Goal: Transaction & Acquisition: Purchase product/service

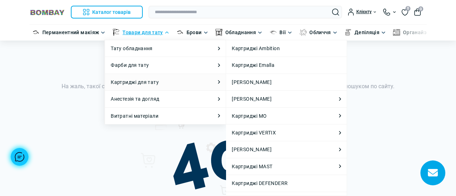
click at [219, 81] on icon at bounding box center [219, 82] width 2 height 4
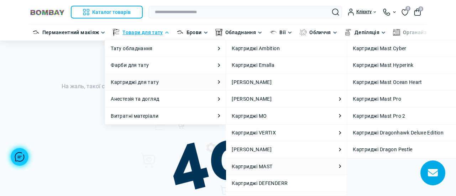
click at [336, 167] on li "Картриджі MAST Картриджі MAST Картриджі Mast Cyber Картриджі Mast Hyperink Карт…" at bounding box center [286, 166] width 121 height 17
click at [327, 167] on li "Картриджі MAST Картриджі MAST Картриджі Mast Cyber Картриджі Mast Hyperink Карт…" at bounding box center [286, 166] width 121 height 17
click at [264, 166] on link "Картриджі MAST" at bounding box center [252, 167] width 41 height 8
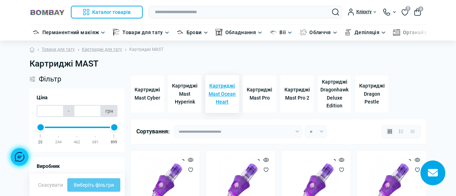
click at [219, 98] on span "Картриджі Mast Ocean Heart" at bounding box center [222, 94] width 28 height 24
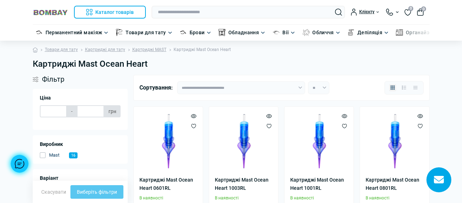
type input "*****"
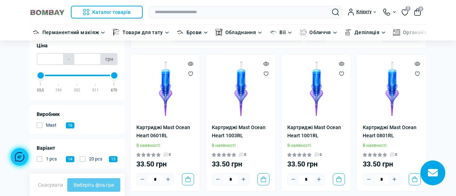
scroll to position [53, 0]
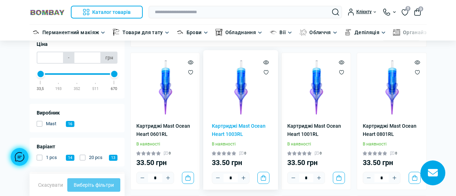
click at [267, 72] on icon "Wishlist" at bounding box center [265, 72] width 5 height 5
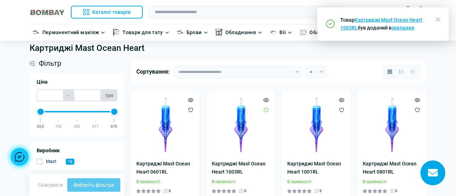
scroll to position [0, 0]
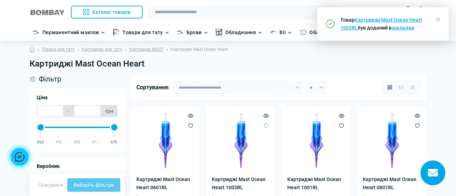
click at [436, 19] on icon "button" at bounding box center [438, 19] width 4 height 4
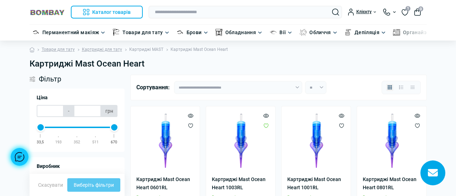
click at [154, 50] on link "Картриджі MAST" at bounding box center [146, 49] width 34 height 7
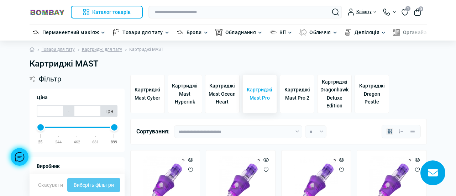
click at [263, 96] on span "Картриджі Mast Pro" at bounding box center [260, 94] width 28 height 16
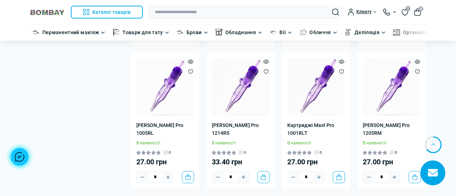
scroll to position [919, 0]
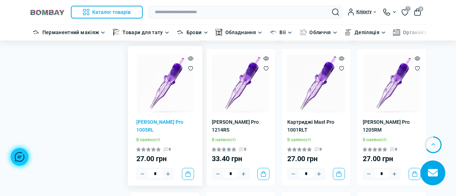
click at [190, 69] on icon "Wishlist" at bounding box center [190, 68] width 5 height 5
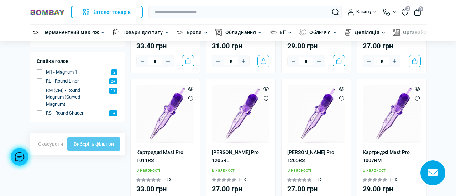
scroll to position [0, 0]
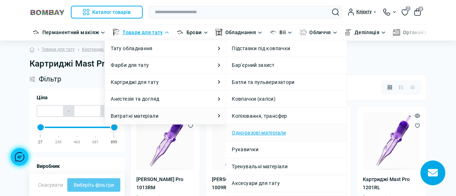
click at [240, 130] on link "Одноразові матеріали" at bounding box center [259, 133] width 54 height 8
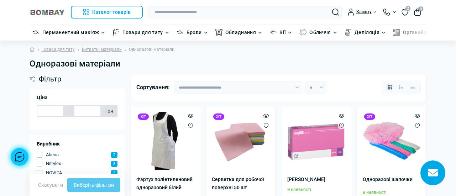
type input "*****"
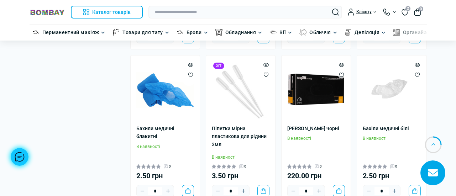
scroll to position [361, 0]
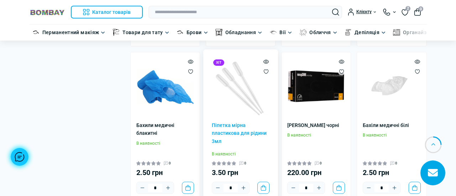
click at [242, 185] on icon "Plus" at bounding box center [244, 188] width 6 height 6
type input "*"
click at [262, 182] on button "До кошика" at bounding box center [263, 188] width 12 height 12
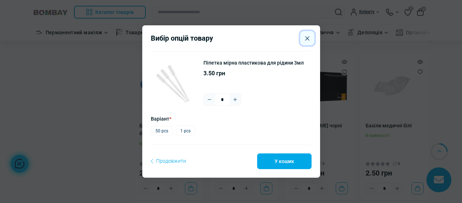
click at [308, 35] on button "Close" at bounding box center [307, 38] width 14 height 14
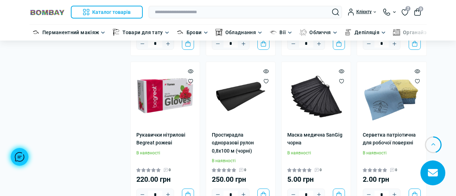
scroll to position [655, 0]
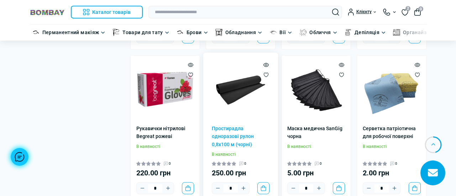
click at [241, 75] on img at bounding box center [241, 90] width 58 height 58
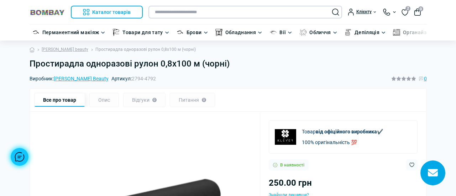
click at [186, 11] on input "text" at bounding box center [245, 12] width 194 height 13
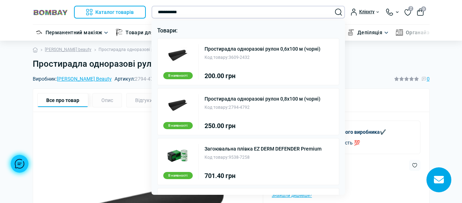
type input "**********"
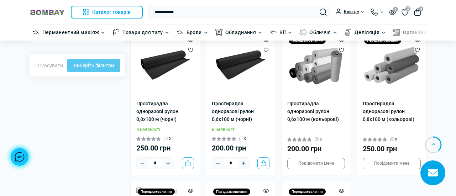
scroll to position [183, 0]
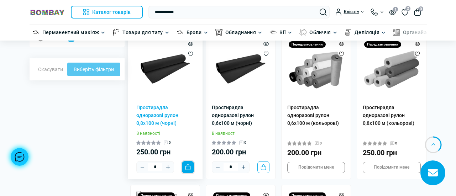
click at [187, 170] on button "До кошика" at bounding box center [188, 167] width 12 height 12
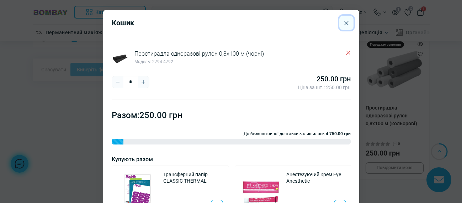
click at [345, 24] on icon "Close" at bounding box center [347, 23] width 4 height 5
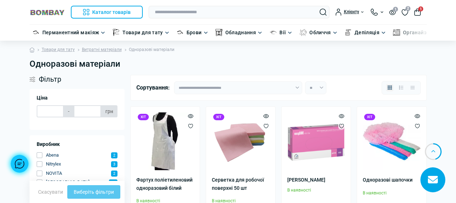
type input "*****"
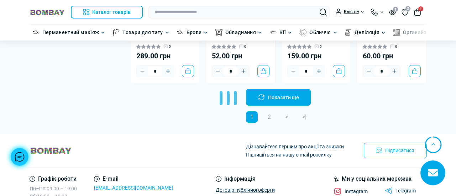
scroll to position [1385, 0]
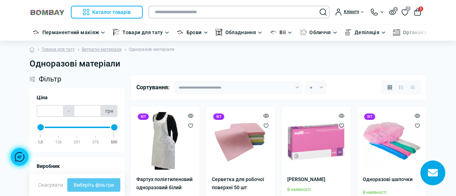
click at [228, 12] on input "text" at bounding box center [238, 12] width 181 height 13
type input "*********"
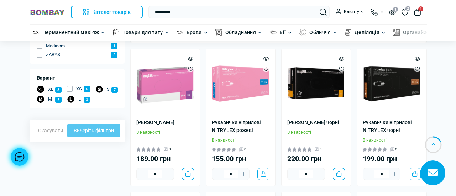
scroll to position [163, 0]
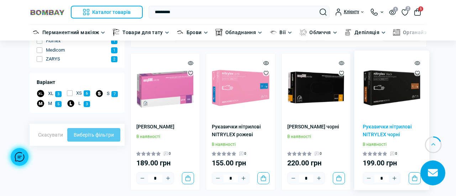
click at [394, 93] on img at bounding box center [392, 88] width 58 height 58
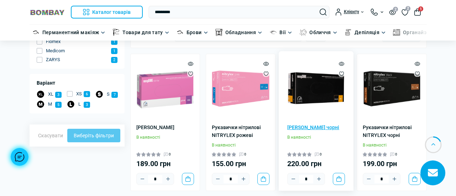
click at [315, 127] on link "[PERSON_NAME] чорні" at bounding box center [316, 127] width 58 height 8
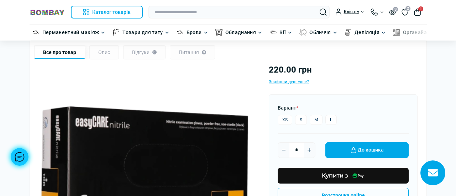
scroll to position [85, 0]
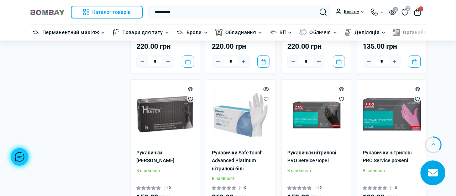
scroll to position [471, 0]
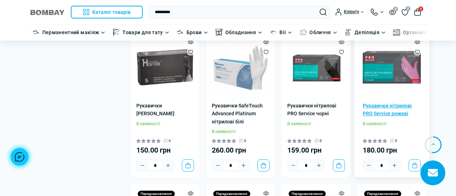
click at [387, 106] on link "Рукавички нітрилові PRO Service рожеві" at bounding box center [392, 110] width 58 height 16
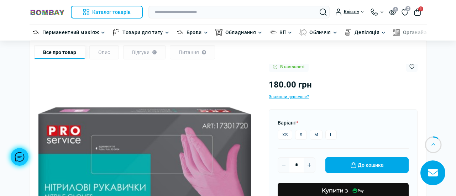
scroll to position [93, 0]
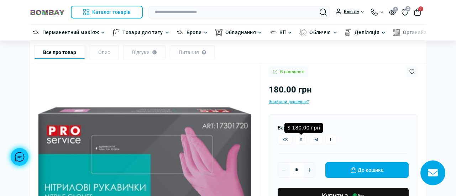
click at [300, 142] on label "S" at bounding box center [301, 140] width 12 height 10
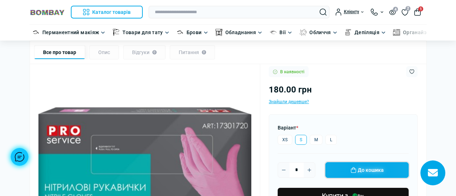
click at [354, 170] on button "До кошика" at bounding box center [366, 170] width 83 height 16
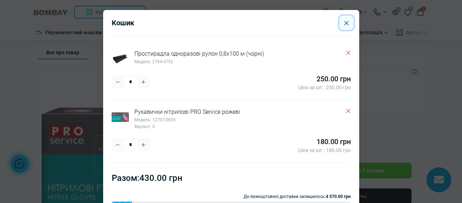
click at [345, 25] on icon "Close" at bounding box center [347, 23] width 4 height 5
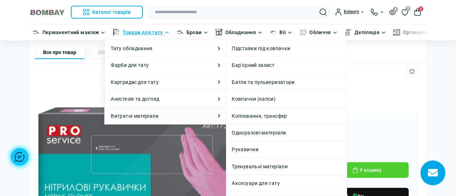
click at [216, 116] on li "Витратні матеріали Витратні матеріали Підставки під ковпачки Бар'єрний захист Б…" at bounding box center [165, 115] width 121 height 17
click at [250, 132] on link "Одноразові матеріали" at bounding box center [259, 133] width 54 height 8
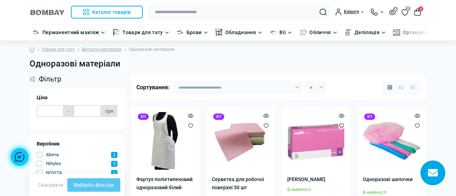
type input "*****"
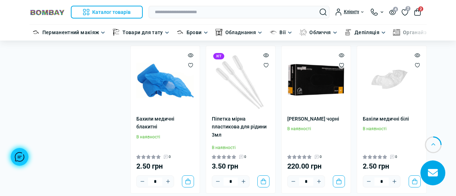
scroll to position [371, 0]
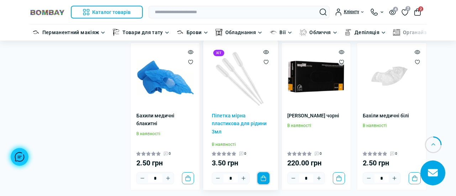
click at [263, 172] on button "До кошика" at bounding box center [263, 178] width 12 height 12
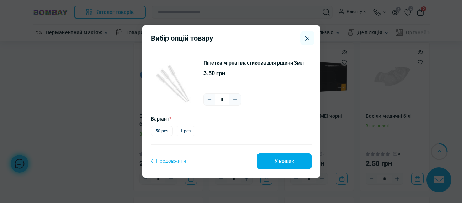
click at [238, 98] on button "Plus" at bounding box center [235, 99] width 11 height 11
type input "*"
click at [285, 162] on button "У кошик" at bounding box center [284, 161] width 54 height 16
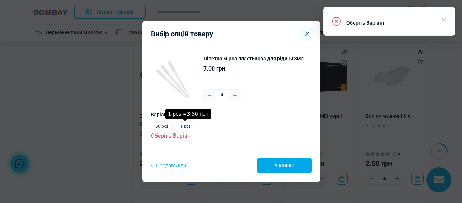
click at [182, 127] on label "1 pcs" at bounding box center [186, 126] width 20 height 10
click at [280, 162] on button "У кошик" at bounding box center [284, 165] width 54 height 16
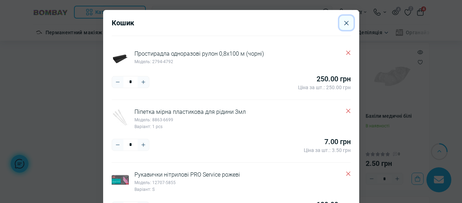
click at [340, 24] on button "Close" at bounding box center [347, 23] width 14 height 14
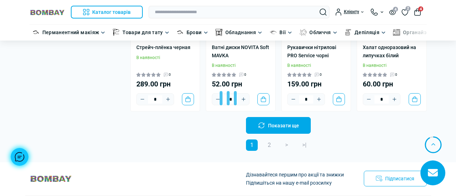
scroll to position [1344, 0]
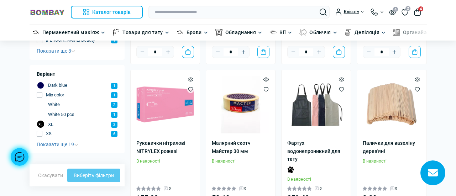
scroll to position [188, 0]
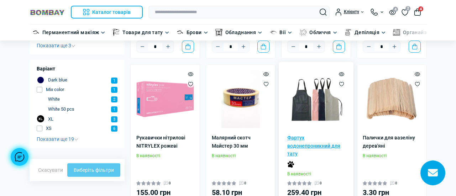
click at [315, 143] on link "Фартух водонепроникний для тату" at bounding box center [316, 146] width 58 height 24
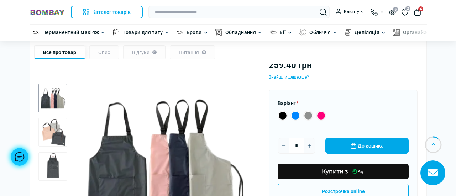
scroll to position [120, 0]
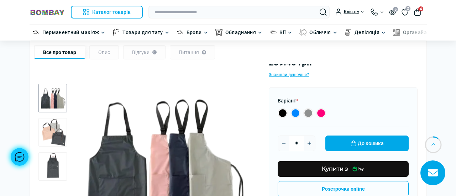
click at [283, 111] on label "Black 259.40 грн" at bounding box center [283, 113] width 10 height 10
click at [342, 144] on button "До кошика" at bounding box center [366, 144] width 83 height 16
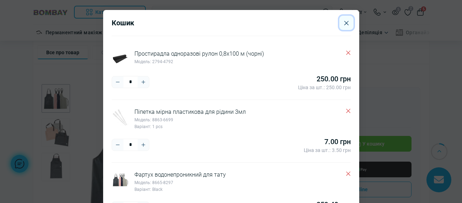
click at [345, 23] on icon "Close" at bounding box center [347, 23] width 4 height 5
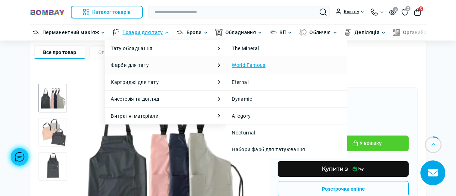
click at [238, 64] on link "World Famous" at bounding box center [248, 65] width 33 height 8
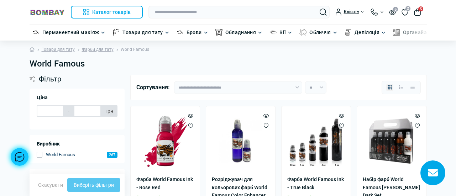
type input "******"
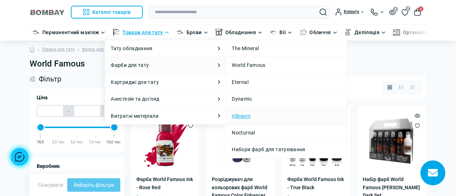
click at [244, 116] on link "Allegory" at bounding box center [241, 116] width 19 height 8
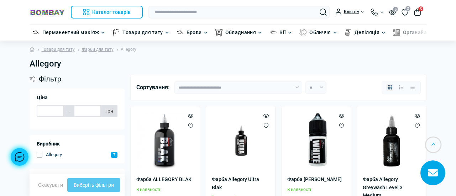
type input "******"
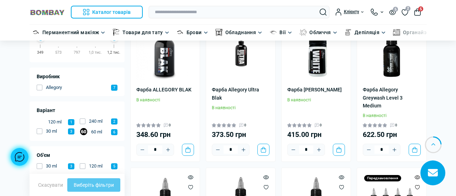
scroll to position [80, 0]
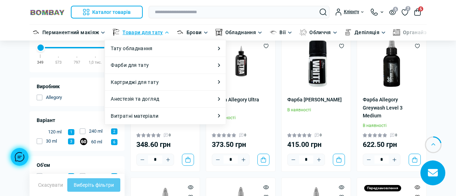
click at [162, 33] on li "Товари для тату Товари для тату Тату обладнання Тату обладнання Тату машинки Та…" at bounding box center [140, 33] width 61 height 16
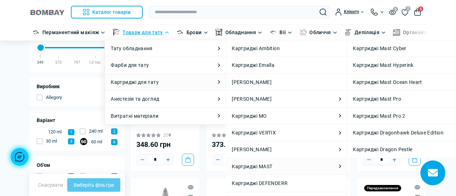
click at [339, 167] on icon at bounding box center [340, 166] width 2 height 4
click at [269, 166] on link "Картриджі MAST" at bounding box center [252, 167] width 41 height 8
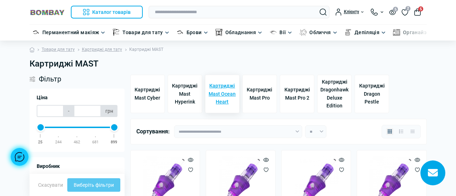
click at [221, 102] on span "Картриджі Mast Ocean Heart" at bounding box center [222, 94] width 28 height 24
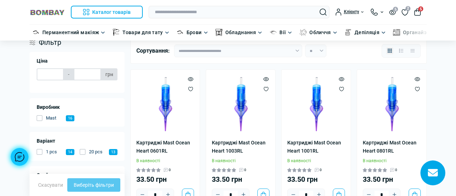
type input "*****"
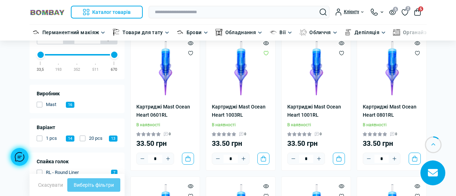
scroll to position [74, 0]
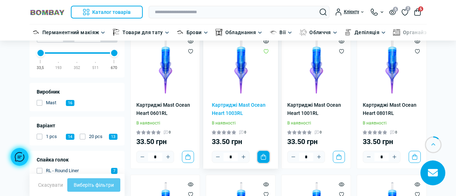
click at [267, 157] on button "До кошика" at bounding box center [263, 157] width 12 height 12
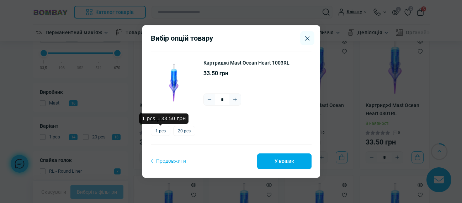
click at [162, 132] on label "1 pcs" at bounding box center [161, 131] width 20 height 10
click at [236, 99] on icon "Plus" at bounding box center [235, 99] width 6 height 6
click at [236, 99] on icon "Plus" at bounding box center [235, 100] width 4 height 4
type input "*"
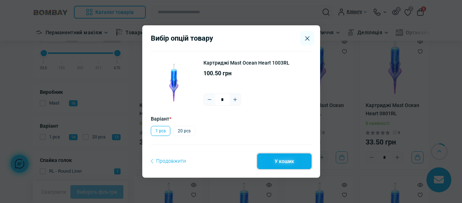
click at [276, 166] on button "У кошик" at bounding box center [284, 161] width 54 height 16
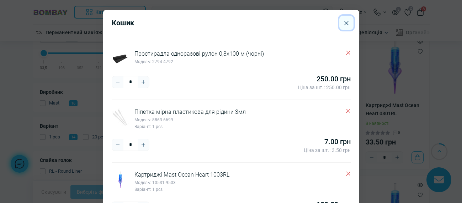
click at [345, 24] on icon "Close" at bounding box center [347, 23] width 4 height 5
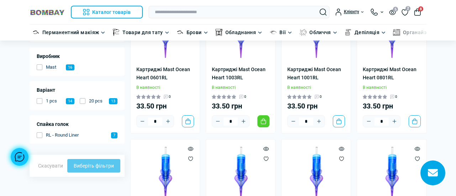
scroll to position [0, 0]
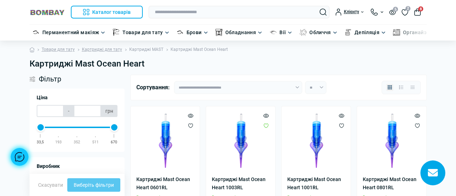
click at [143, 47] on link "Картриджі MAST" at bounding box center [146, 49] width 34 height 7
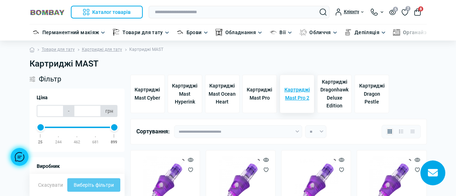
click at [296, 97] on span "Картриджі Mast Pro 2" at bounding box center [297, 94] width 28 height 16
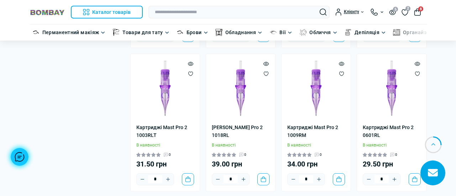
scroll to position [373, 0]
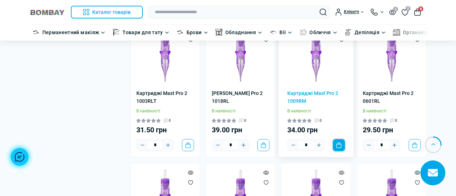
click at [341, 146] on button "До кошика" at bounding box center [339, 145] width 12 height 12
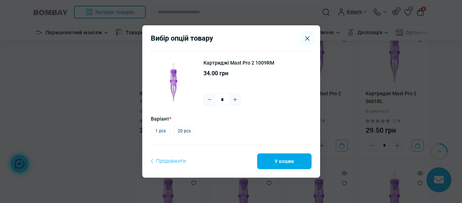
click at [161, 134] on label "1 pcs" at bounding box center [161, 131] width 20 height 10
click at [237, 98] on icon "Plus" at bounding box center [235, 99] width 6 height 6
type input "*"
click at [275, 158] on button "У кошик" at bounding box center [284, 161] width 54 height 16
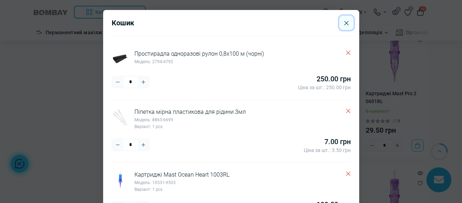
click at [346, 20] on button "Close" at bounding box center [347, 23] width 14 height 14
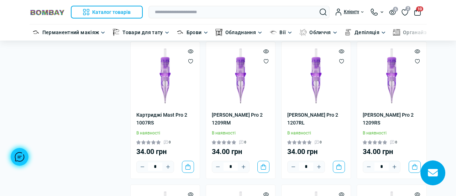
scroll to position [0, 0]
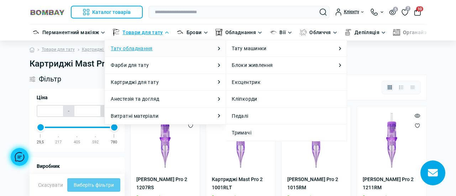
click at [144, 49] on link "Тату обладнання" at bounding box center [132, 48] width 42 height 8
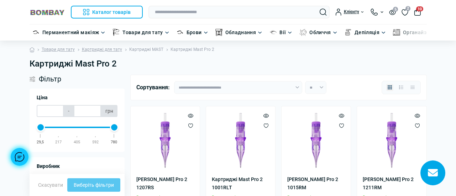
click at [150, 49] on link "Картриджі MAST" at bounding box center [146, 49] width 34 height 7
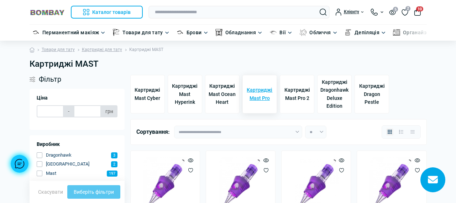
click at [256, 90] on span "Картриджі Mast Pro" at bounding box center [260, 94] width 28 height 16
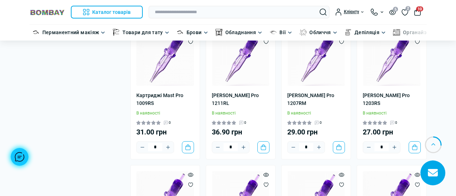
scroll to position [370, 0]
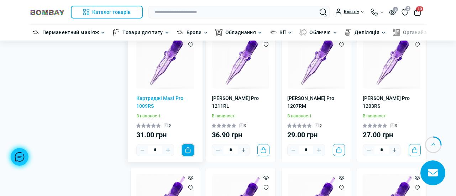
click at [190, 150] on button "До кошика" at bounding box center [188, 150] width 12 height 12
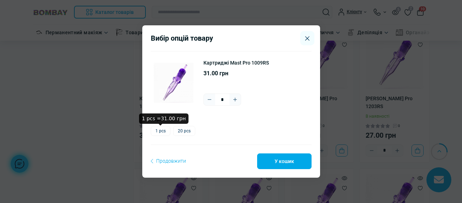
click at [159, 131] on label "1 pcs" at bounding box center [161, 131] width 20 height 10
click at [236, 100] on icon "Plus" at bounding box center [235, 99] width 6 height 6
type input "*"
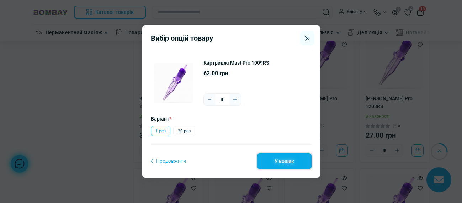
click at [278, 165] on button "У кошик" at bounding box center [284, 161] width 54 height 16
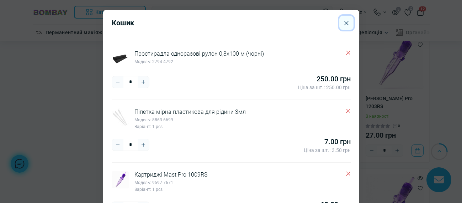
click at [345, 23] on icon "Close" at bounding box center [347, 23] width 4 height 4
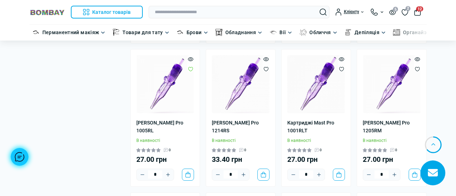
scroll to position [922, 0]
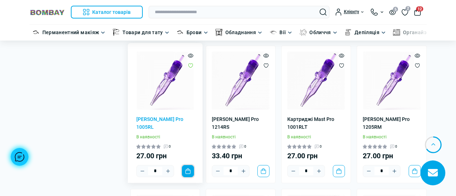
click at [191, 174] on button "До кошика" at bounding box center [188, 171] width 12 height 12
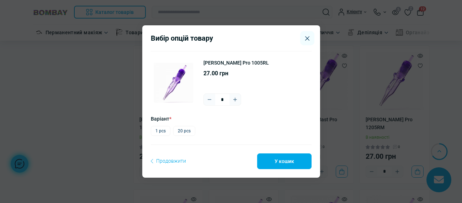
click at [236, 100] on icon "Plus" at bounding box center [235, 99] width 6 height 6
click at [237, 98] on icon "Plus" at bounding box center [235, 99] width 6 height 6
click at [237, 97] on icon "Plus" at bounding box center [235, 99] width 6 height 6
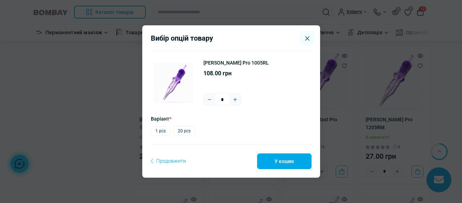
type input "*"
click at [162, 128] on label "1 pcs" at bounding box center [161, 131] width 20 height 10
click at [272, 162] on button "У кошик" at bounding box center [284, 161] width 54 height 16
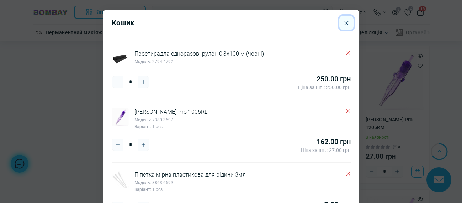
click at [344, 27] on button "Close" at bounding box center [347, 23] width 14 height 14
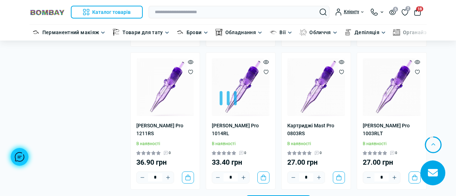
scroll to position [1345, 0]
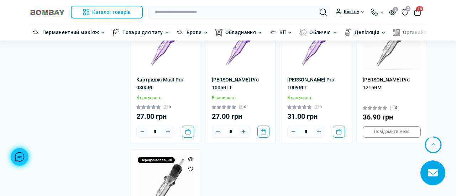
scroll to position [2387, 0]
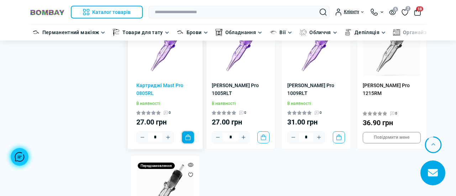
click at [192, 140] on button "До кошика" at bounding box center [188, 137] width 12 height 12
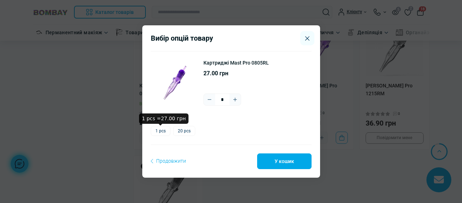
click at [162, 130] on label "1 pcs" at bounding box center [161, 131] width 20 height 10
click at [282, 163] on button "У кошик" at bounding box center [284, 161] width 54 height 16
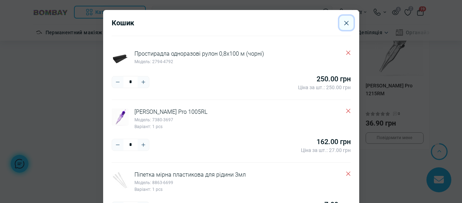
click at [346, 25] on button "Close" at bounding box center [347, 23] width 14 height 14
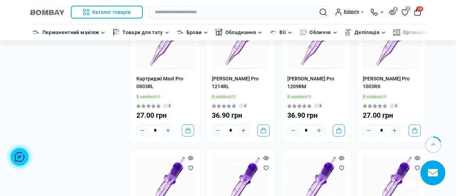
scroll to position [0, 0]
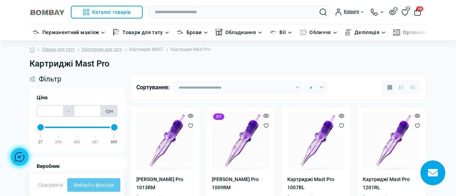
click at [132, 49] on link "Картриджі MAST" at bounding box center [146, 49] width 34 height 7
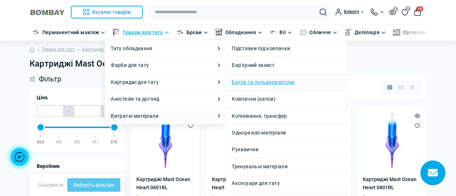
click at [246, 80] on link "Батли та пульверизатори" at bounding box center [263, 82] width 63 height 8
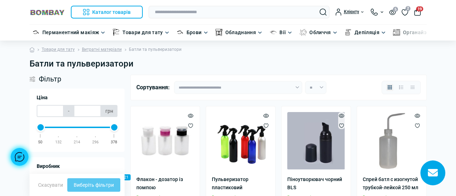
click at [419, 13] on button "19" at bounding box center [417, 12] width 7 height 7
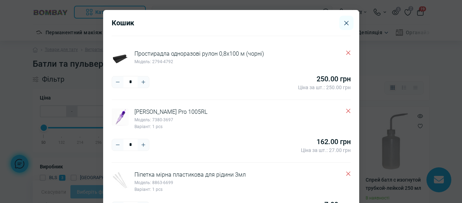
click at [242, 34] on div "Кошик" at bounding box center [231, 27] width 239 height 17
drag, startPoint x: 462, startPoint y: 43, endPoint x: 462, endPoint y: 65, distance: 22.1
click at [242, 34] on div "Кошик" at bounding box center [231, 27] width 239 height 17
click at [345, 25] on icon "Close" at bounding box center [347, 23] width 4 height 5
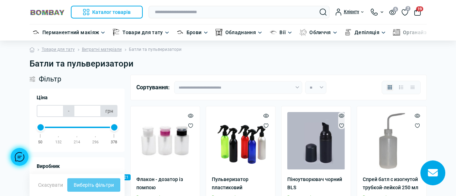
click at [416, 11] on button "19" at bounding box center [417, 12] width 7 height 7
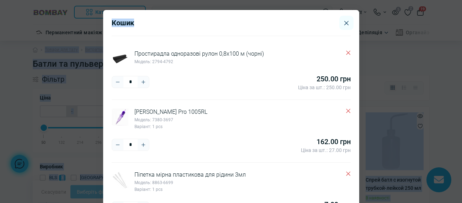
drag, startPoint x: 455, startPoint y: 31, endPoint x: 342, endPoint y: 101, distance: 132.9
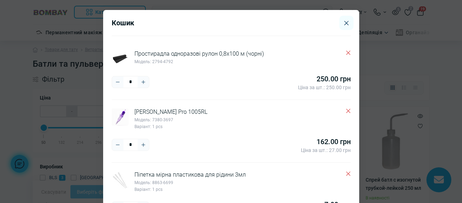
click at [255, 111] on div "Картриджі Mast Pro 1005RL Модель: 7380-3697 Варіант: 1 pcs" at bounding box center [231, 119] width 239 height 22
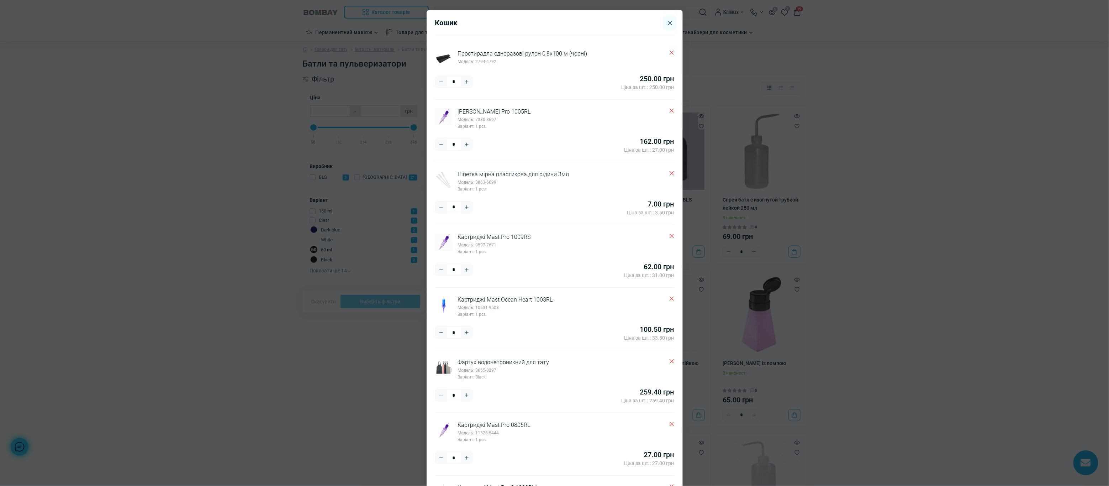
click at [456, 31] on div "Кошик" at bounding box center [554, 27] width 239 height 17
click at [438, 27] on div "Кошик" at bounding box center [554, 27] width 239 height 17
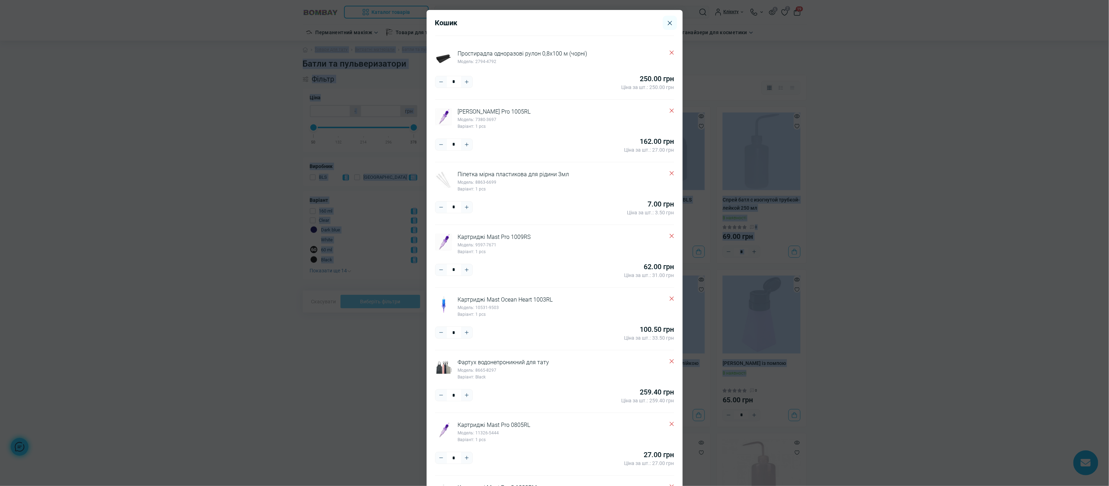
drag, startPoint x: 1107, startPoint y: 225, endPoint x: 1108, endPoint y: 381, distance: 156.2
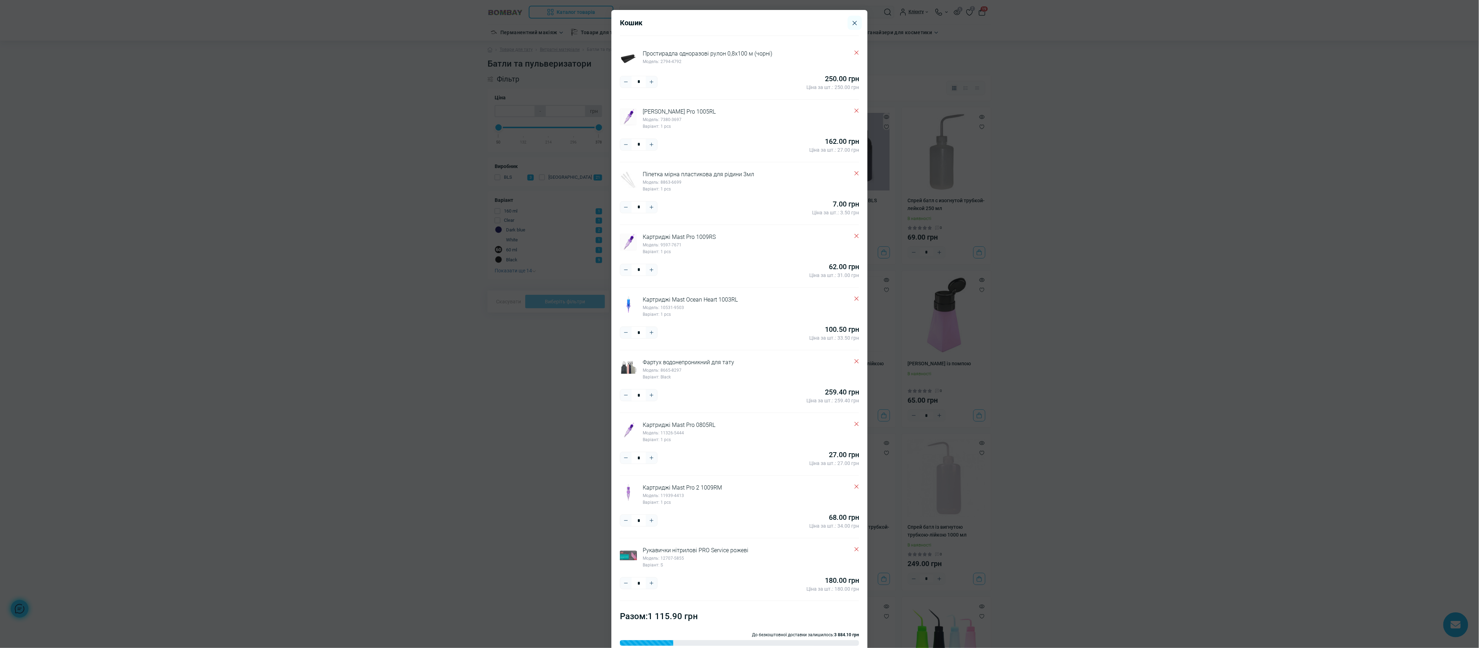
click at [456, 202] on div "До безкоштовної доставки залишилось: 3 884.10 грн" at bounding box center [739, 641] width 239 height 20
drag, startPoint x: 1473, startPoint y: 336, endPoint x: 1468, endPoint y: 305, distance: 31.8
click at [456, 21] on button "Close" at bounding box center [855, 23] width 14 height 14
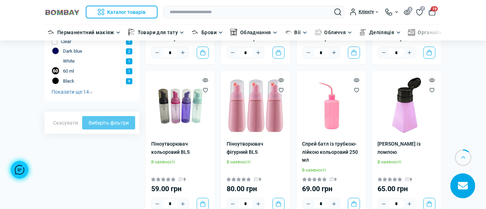
scroll to position [182, 0]
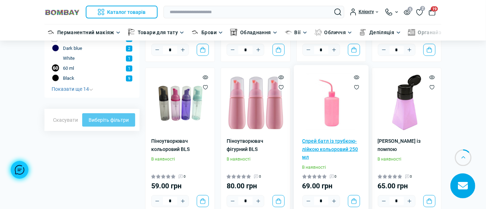
click at [341, 148] on link "Спрей батл із трубкою-лійкою кольоровий 250 мл" at bounding box center [332, 149] width 58 height 24
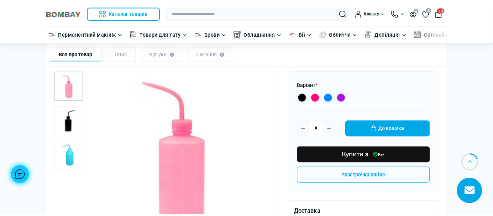
scroll to position [106, 0]
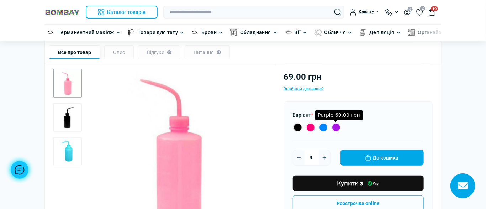
click at [336, 125] on label "Purple 69.00 грн" at bounding box center [336, 127] width 10 height 10
click at [381, 156] on button "До кошика" at bounding box center [382, 158] width 83 height 16
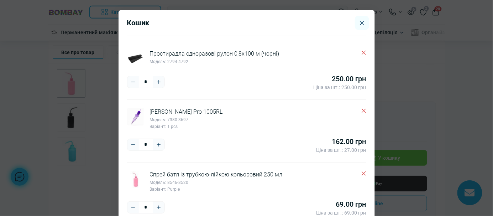
click at [137, 23] on h5 "Кошик" at bounding box center [138, 23] width 22 height 9
drag, startPoint x: 492, startPoint y: 97, endPoint x: 493, endPoint y: 111, distance: 14.6
drag, startPoint x: 493, startPoint y: 122, endPoint x: 493, endPoint y: 167, distance: 44.8
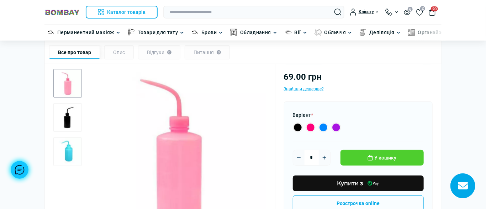
click at [432, 12] on button "20" at bounding box center [432, 12] width 7 height 7
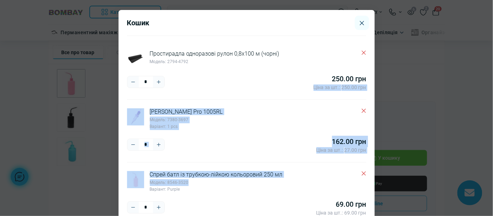
drag, startPoint x: 299, startPoint y: 178, endPoint x: 301, endPoint y: 99, distance: 79.4
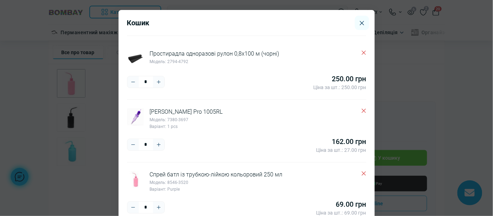
drag, startPoint x: 493, startPoint y: 125, endPoint x: 492, endPoint y: 49, distance: 76.2
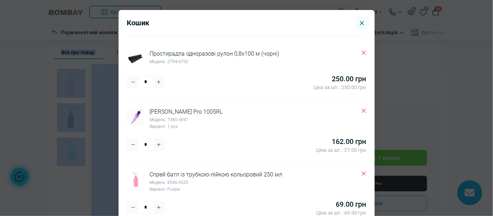
drag, startPoint x: 490, startPoint y: 51, endPoint x: 401, endPoint y: 90, distance: 96.7
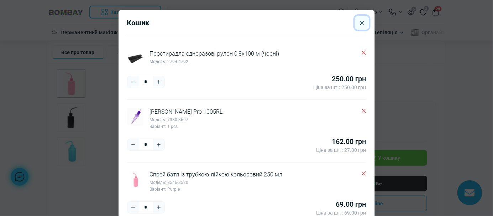
click at [360, 21] on icon "Close" at bounding box center [362, 23] width 4 height 5
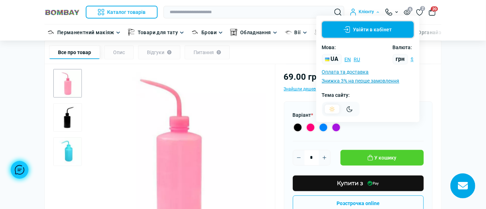
click at [372, 23] on button "Увійти в кабінет" at bounding box center [368, 29] width 92 height 16
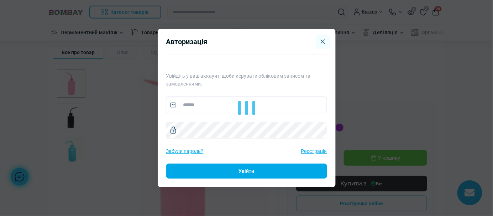
type input "**********"
click at [232, 172] on button "Увійти" at bounding box center [246, 170] width 161 height 15
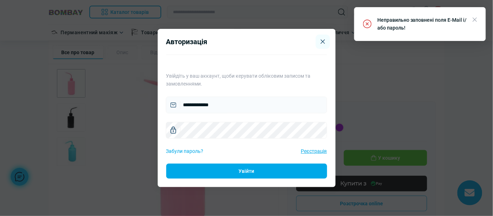
click at [183, 151] on link "Забули пароль?" at bounding box center [184, 151] width 37 height 8
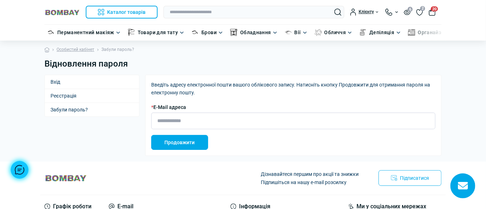
click at [184, 122] on input "* E-Mail адреса" at bounding box center [293, 120] width 284 height 17
type input "**********"
click at [196, 144] on button "Продовжити" at bounding box center [179, 142] width 57 height 15
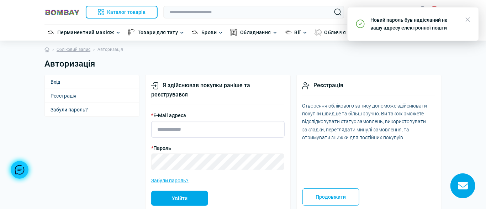
type input "**********"
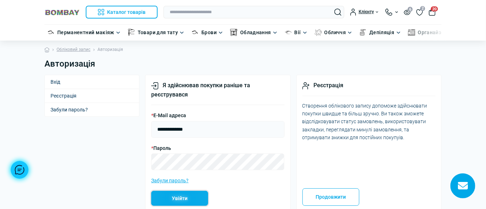
click at [180, 196] on button "Увійти" at bounding box center [179, 198] width 57 height 15
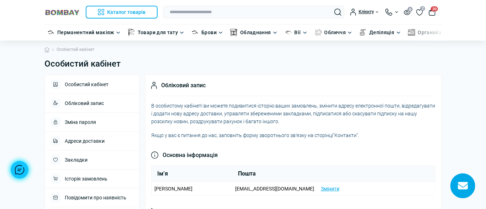
click at [433, 10] on span "20" at bounding box center [434, 8] width 7 height 5
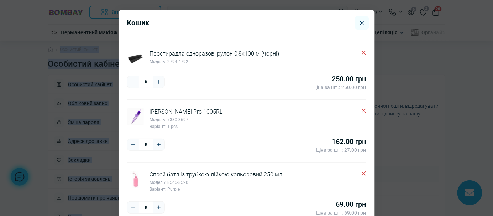
drag, startPoint x: 490, startPoint y: 72, endPoint x: 492, endPoint y: 90, distance: 18.3
click at [486, 90] on html "Ви дивилися Каталог товарів Каталог товарів Перманентний макіяж Каталог товарів…" at bounding box center [246, 213] width 493 height 427
click at [295, 22] on div "Кошик" at bounding box center [246, 27] width 239 height 17
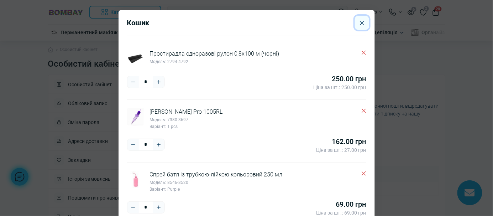
click at [355, 25] on button "Close" at bounding box center [362, 23] width 14 height 14
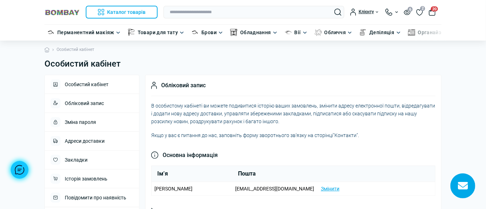
click at [433, 13] on button "20" at bounding box center [432, 12] width 7 height 7
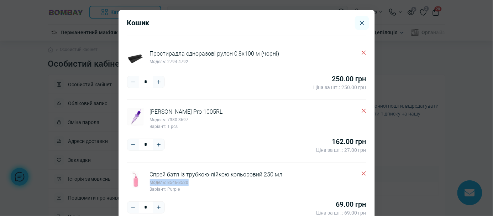
drag, startPoint x: 368, startPoint y: 169, endPoint x: 369, endPoint y: 179, distance: 10.0
drag, startPoint x: 490, startPoint y: 139, endPoint x: 490, endPoint y: 143, distance: 3.9
click at [486, 141] on html "Ви дивилися Каталог товарів Каталог товарів Перманентний макіяж Каталог товарів…" at bounding box center [246, 213] width 493 height 427
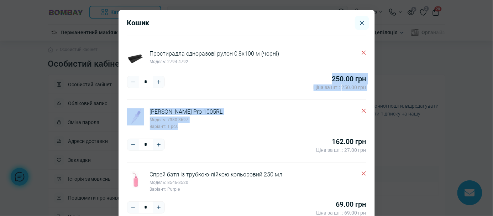
drag, startPoint x: 251, startPoint y: 127, endPoint x: 258, endPoint y: 71, distance: 56.6
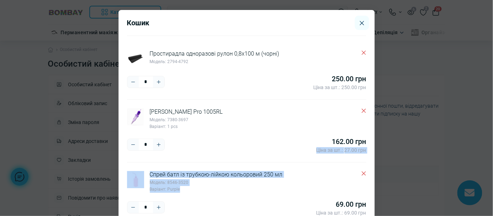
drag, startPoint x: 236, startPoint y: 186, endPoint x: 244, endPoint y: 154, distance: 32.3
click at [293, 157] on div "[PERSON_NAME] Pro 1005RL Модель: 7380-3697 Варіант: 1 pcs * ***** **** 162.00 г…" at bounding box center [246, 135] width 239 height 54
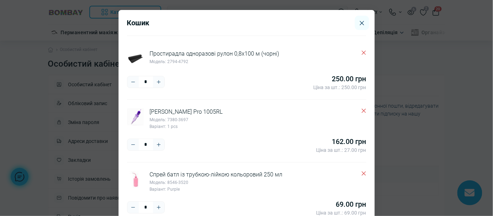
click at [362, 173] on icon "Delete" at bounding box center [364, 173] width 4 height 4
click at [360, 21] on icon "Close" at bounding box center [362, 23] width 4 height 5
